Goal: Information Seeking & Learning: Compare options

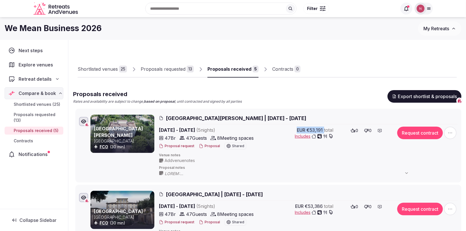
drag, startPoint x: 297, startPoint y: 129, endPoint x: 324, endPoint y: 130, distance: 27.4
click at [324, 130] on div "EUR €53,191 total" at bounding box center [315, 130] width 37 height 7
copy div "EUR €53,191"
click at [226, 117] on span "[GEOGRAPHIC_DATA][PERSON_NAME] | [DATE] - [DATE]" at bounding box center [236, 118] width 140 height 7
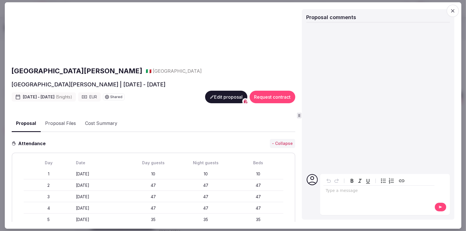
scroll to position [9, 0]
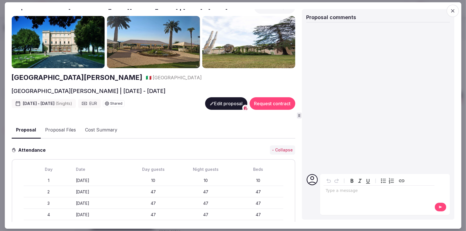
click at [454, 8] on icon "button" at bounding box center [453, 11] width 6 height 6
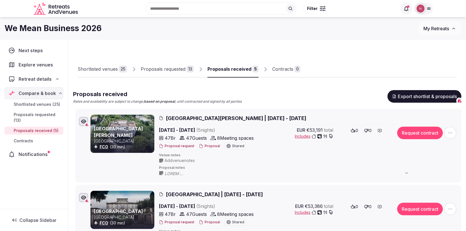
click at [208, 145] on button "Proposal" at bounding box center [209, 146] width 21 height 5
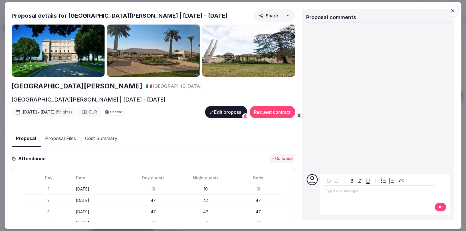
click at [266, 15] on span "Share" at bounding box center [268, 16] width 19 height 6
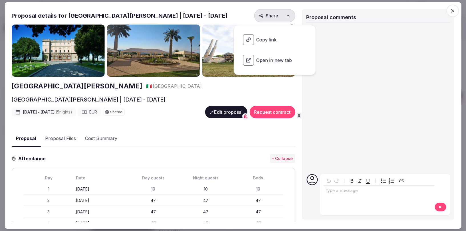
click at [262, 41] on span "Copy link" at bounding box center [274, 40] width 72 height 20
click at [453, 9] on icon "button" at bounding box center [453, 11] width 6 height 6
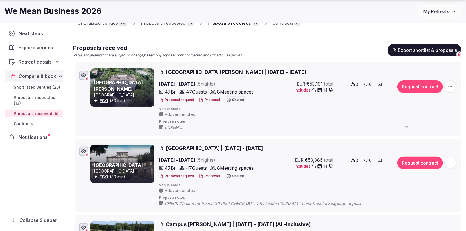
scroll to position [86, 0]
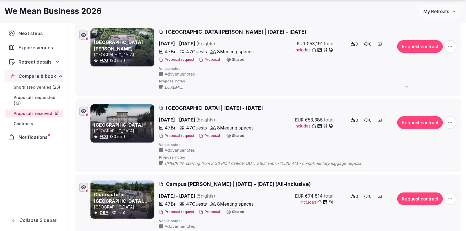
click at [206, 106] on span "[GEOGRAPHIC_DATA] | [DATE] - [DATE]" at bounding box center [214, 107] width 97 height 7
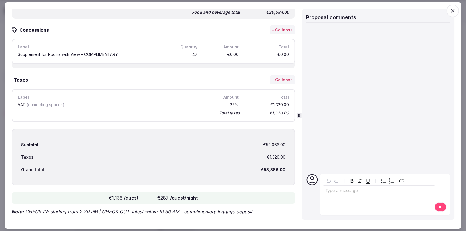
scroll to position [1153, 0]
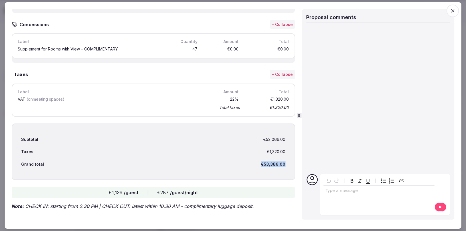
drag, startPoint x: 260, startPoint y: 160, endPoint x: 295, endPoint y: 161, distance: 34.2
click at [295, 161] on div "Subtotal €52,066.00 Taxes €1,320.00 Grand total €53,386.00" at bounding box center [153, 152] width 284 height 57
copy div "€53,386.00"
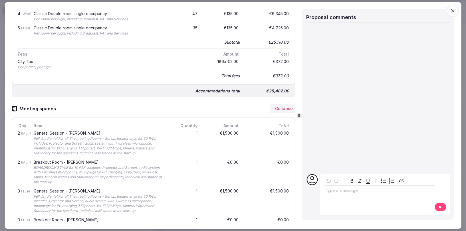
scroll to position [0, 0]
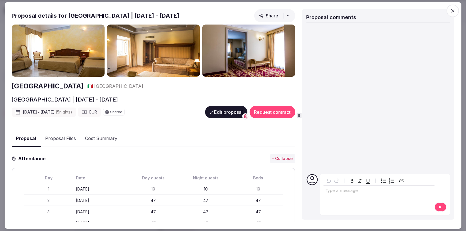
click at [271, 13] on span "Share" at bounding box center [268, 16] width 19 height 6
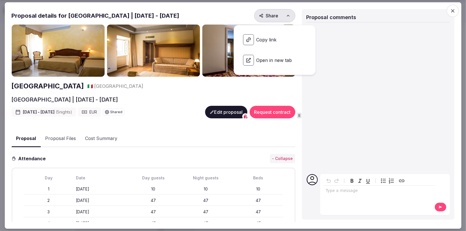
click at [263, 38] on span "Copy link" at bounding box center [274, 40] width 72 height 20
click at [452, 12] on icon "button" at bounding box center [453, 11] width 6 height 6
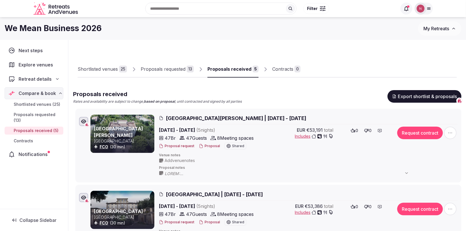
click at [161, 68] on div "Proposals requested" at bounding box center [163, 69] width 45 height 7
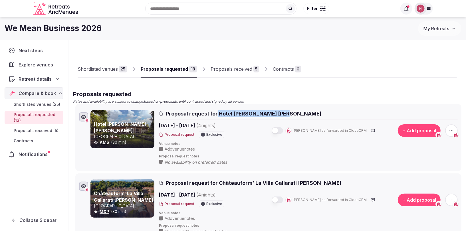
drag, startPoint x: 291, startPoint y: 113, endPoint x: 217, endPoint y: 113, distance: 74.2
click at [217, 113] on h2 "Proposal request for Hotel [PERSON_NAME] [PERSON_NAME]" at bounding box center [308, 113] width 299 height 7
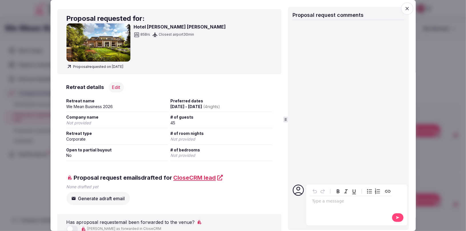
click at [407, 7] on icon "button" at bounding box center [407, 9] width 6 height 6
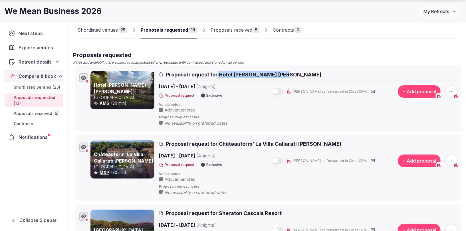
scroll to position [53, 0]
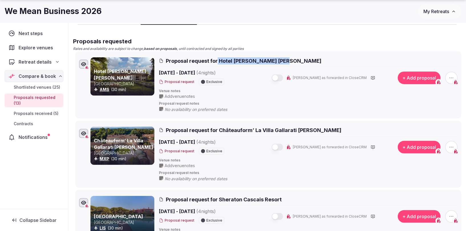
copy span "Hotel [PERSON_NAME] [PERSON_NAME]"
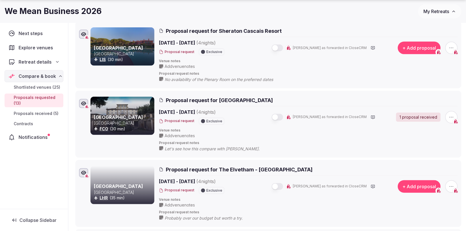
scroll to position [222, 0]
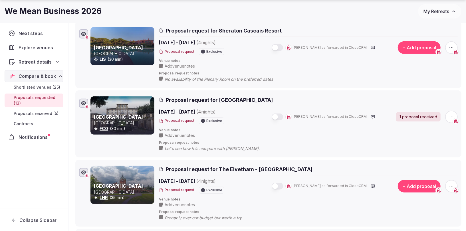
click at [207, 146] on span "Let's see how this compare with [PERSON_NAME]." at bounding box center [218, 149] width 106 height 6
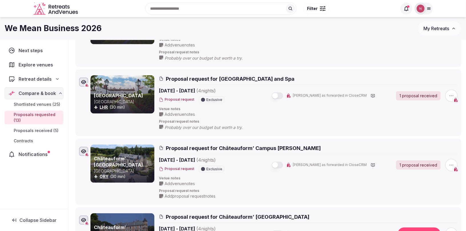
scroll to position [0, 0]
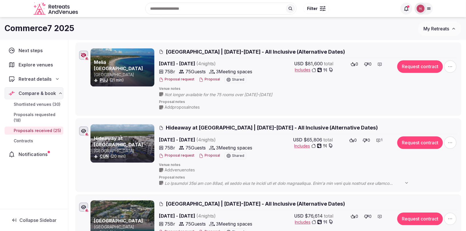
scroll to position [749, 0]
